Goal: Check status: Check status

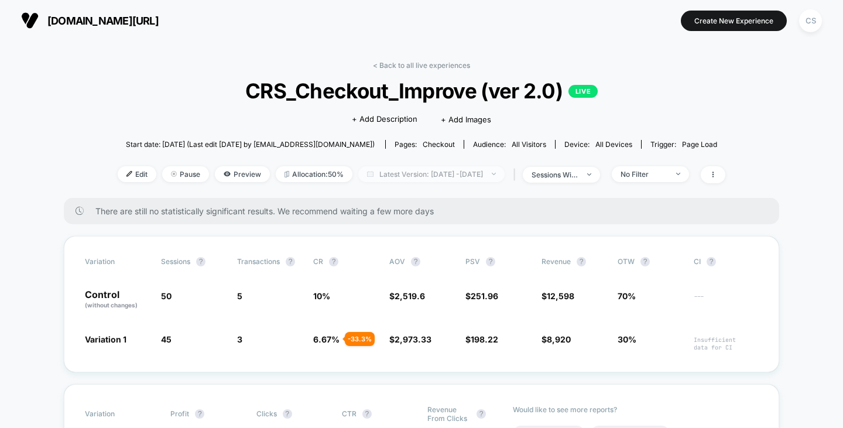
click at [479, 172] on span "Latest Version: [DATE] - [DATE]" at bounding box center [431, 174] width 146 height 16
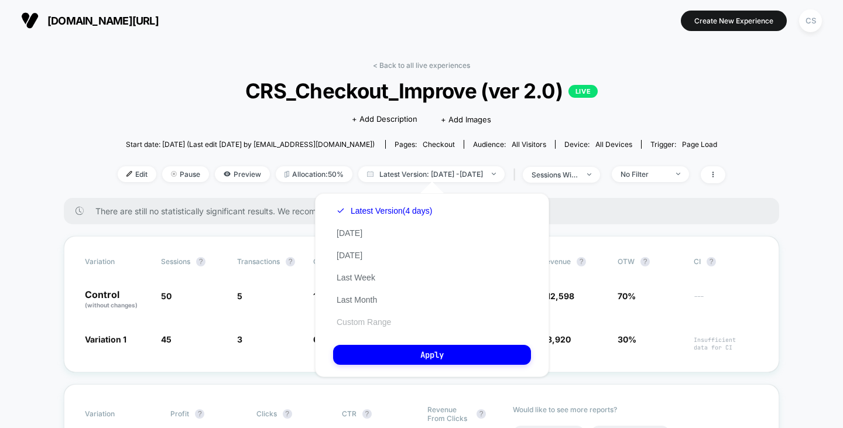
click at [360, 320] on button "Custom Range" at bounding box center [363, 322] width 61 height 11
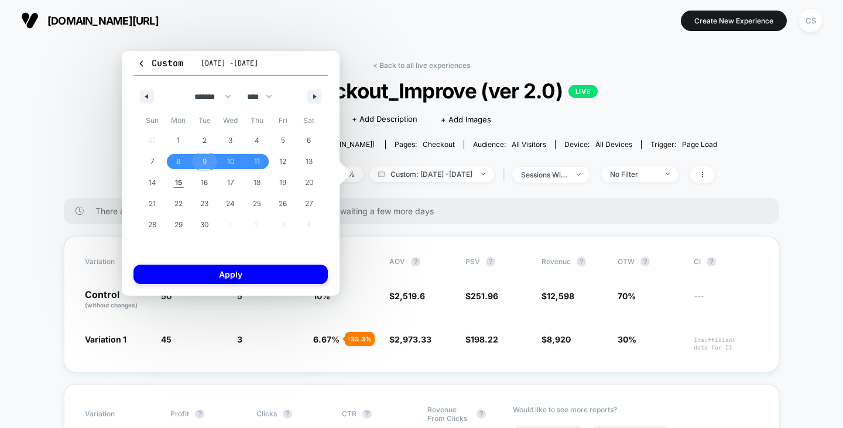
click at [173, 161] on span "8" at bounding box center [179, 161] width 26 height 15
click at [182, 182] on span "15" at bounding box center [178, 182] width 7 height 21
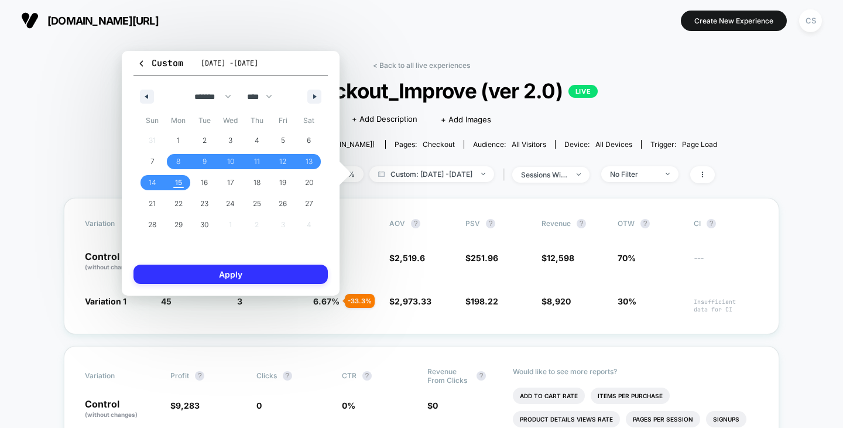
click at [218, 275] on button "Apply" at bounding box center [231, 274] width 194 height 19
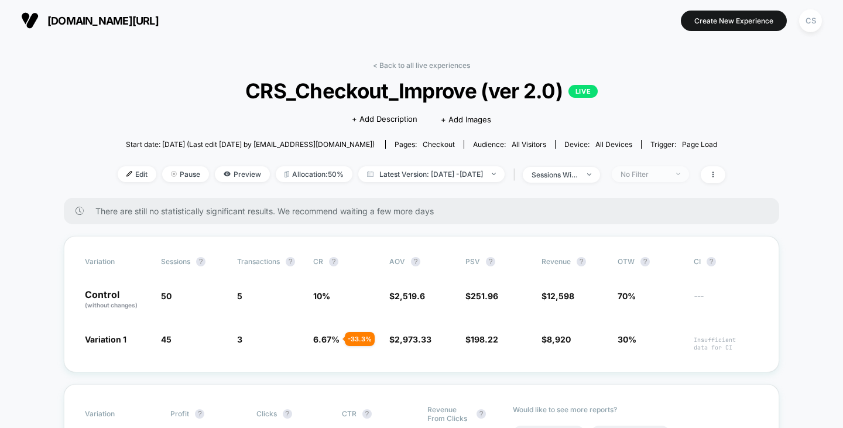
click at [668, 171] on div "No Filter" at bounding box center [644, 174] width 47 height 9
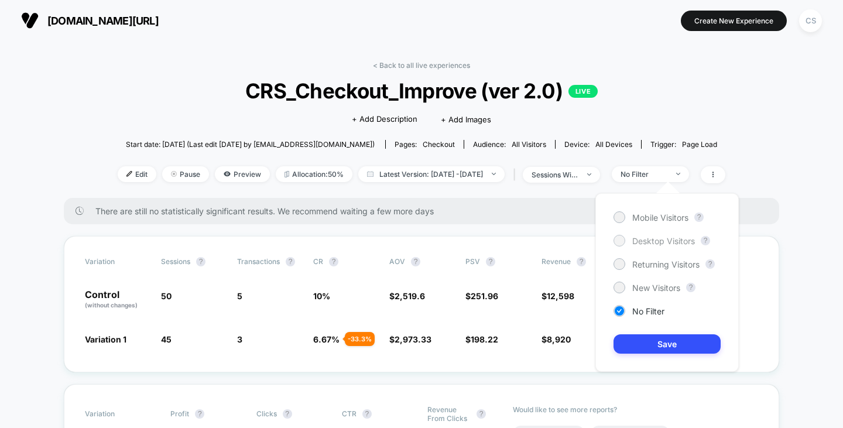
click at [628, 241] on div "Desktop Visitors" at bounding box center [654, 241] width 81 height 12
click at [652, 340] on button "Save" at bounding box center [667, 343] width 107 height 19
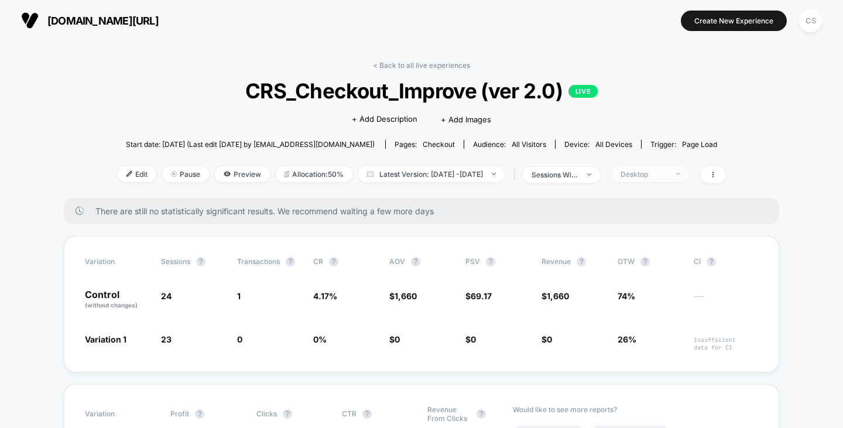
click at [649, 170] on div "Desktop" at bounding box center [644, 174] width 47 height 9
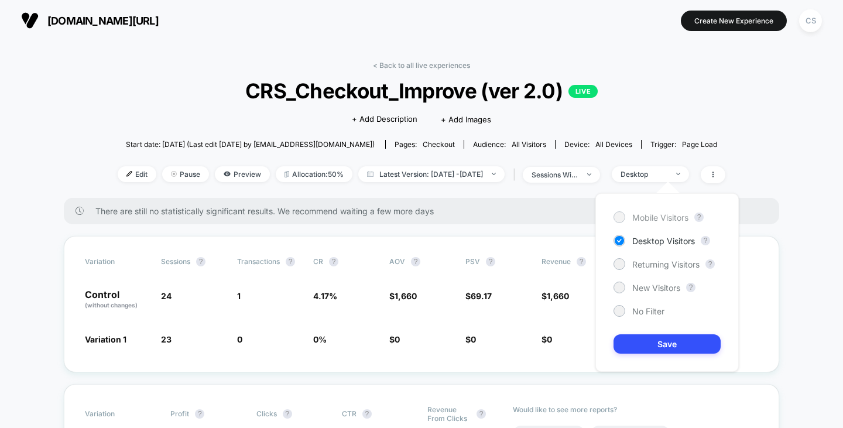
click at [620, 217] on div at bounding box center [619, 217] width 9 height 9
click at [641, 340] on button "Save" at bounding box center [667, 343] width 107 height 19
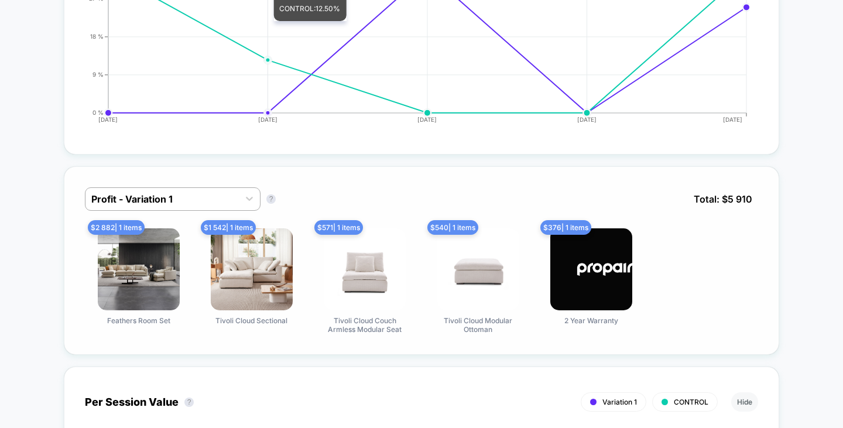
scroll to position [761, 0]
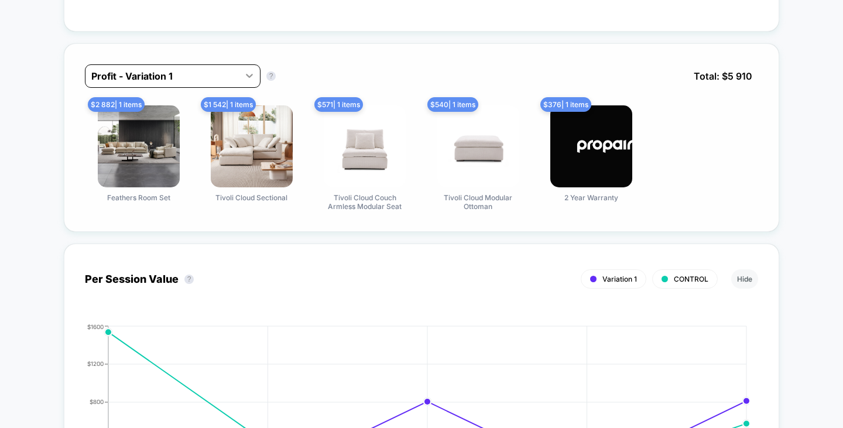
click at [243, 77] on div at bounding box center [249, 75] width 21 height 21
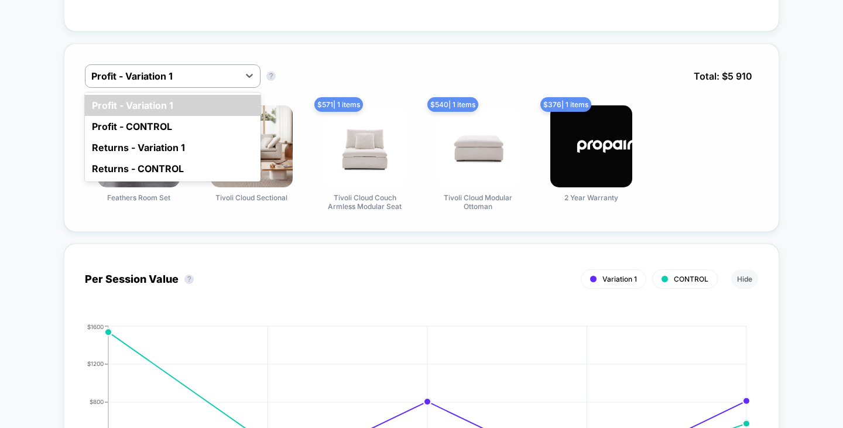
click at [335, 66] on div "option Profit - Variation 1 focused, 1 of 4. 4 results available. Use Up and Do…" at bounding box center [421, 84] width 673 height 41
click at [249, 71] on icon at bounding box center [250, 76] width 12 height 12
click at [190, 120] on div "Profit - CONTROL" at bounding box center [173, 126] width 176 height 21
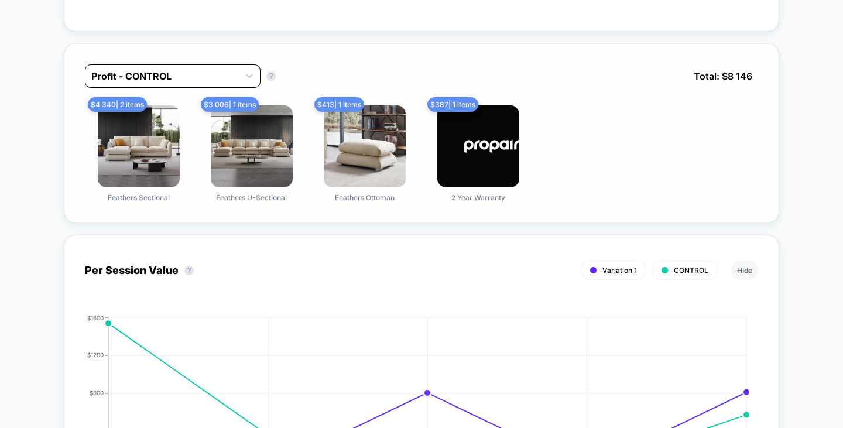
click at [200, 80] on div at bounding box center [162, 76] width 142 height 14
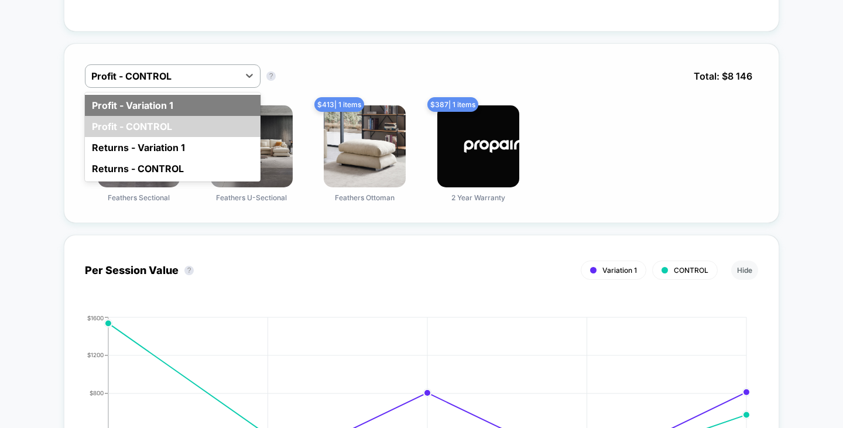
click at [189, 97] on div "Profit - Variation 1" at bounding box center [173, 105] width 176 height 21
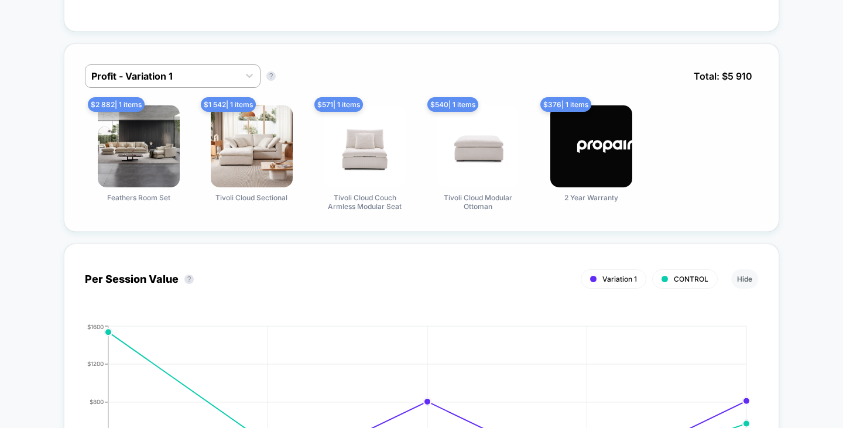
click at [361, 59] on div "Profit - Variation 1 Profit - Variation 1 ? Total: $ 5 910 $ 2 882 | 1 items Fe…" at bounding box center [422, 137] width 716 height 189
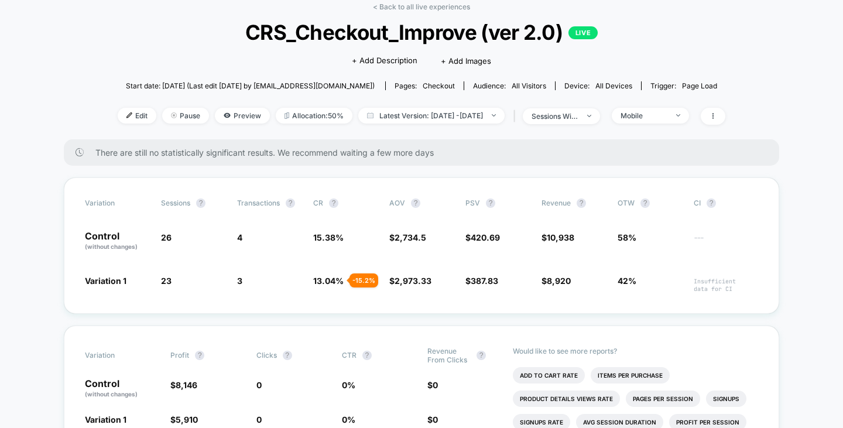
scroll to position [0, 0]
